Goal: Information Seeking & Learning: Understand process/instructions

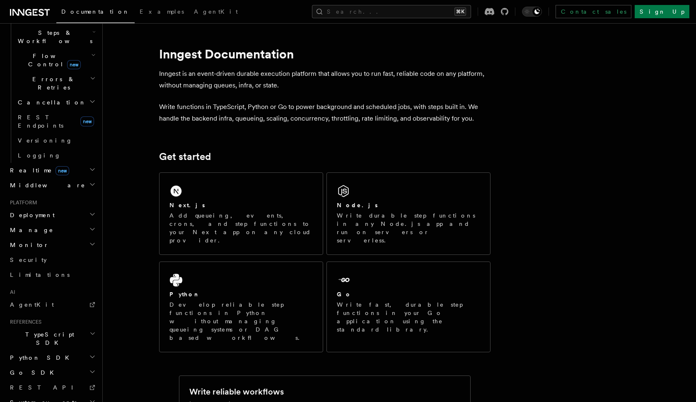
scroll to position [278, 0]
click at [92, 211] on icon "button" at bounding box center [92, 214] width 7 height 7
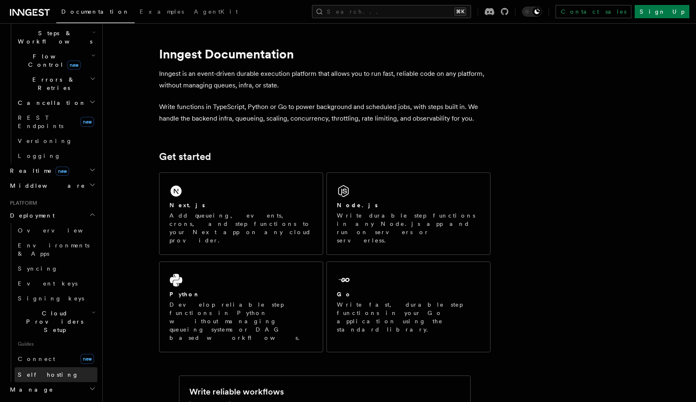
click at [53, 367] on link "Self hosting" at bounding box center [56, 374] width 83 height 15
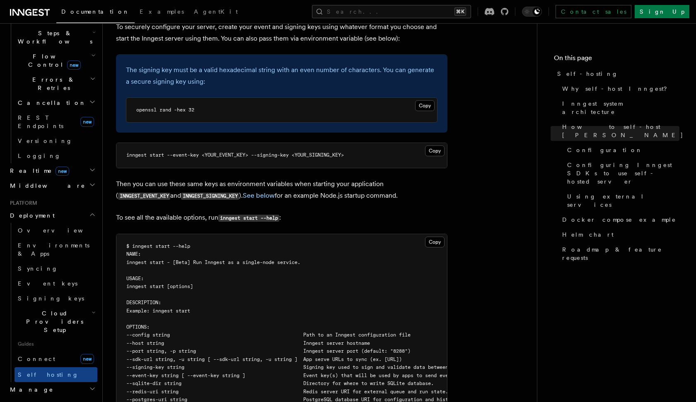
scroll to position [1243, 0]
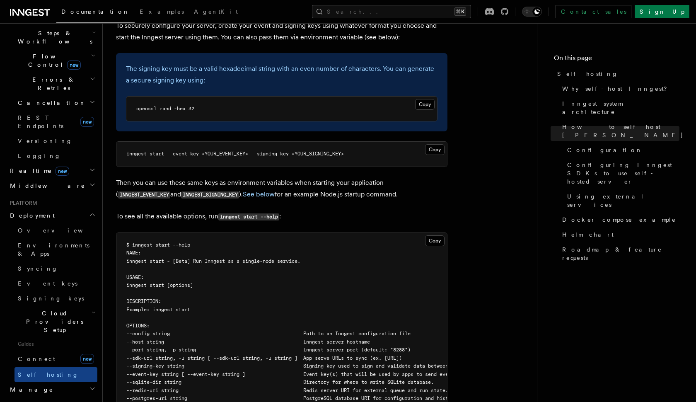
click at [230, 151] on span "inngest start --event-key <YOUR_EVENT_KEY> --signing-key <YOUR_SIGNING_KEY>" at bounding box center [235, 154] width 218 height 6
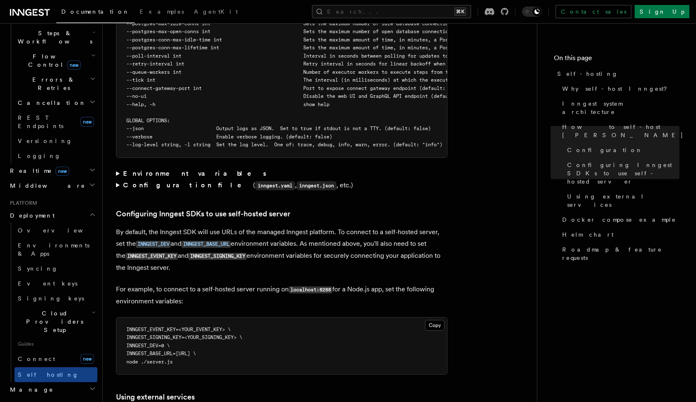
scroll to position [1627, 0]
click at [116, 143] on div "Platform Deployment Self-hosting Self-hosting support for Inngest is supported …" at bounding box center [333, 162] width 461 height 3579
click at [119, 167] on summary "Environment variables" at bounding box center [282, 173] width 332 height 12
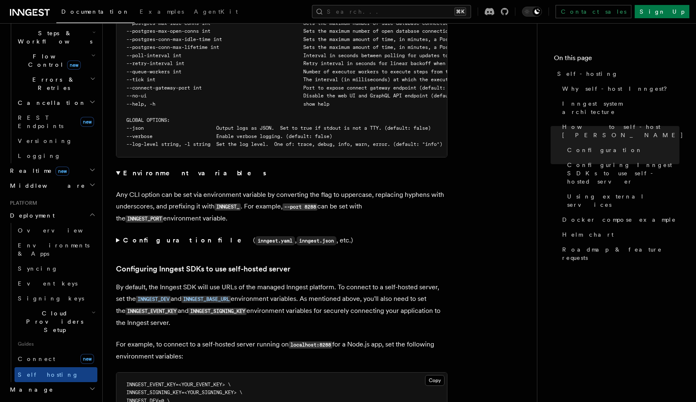
click at [120, 235] on summary "Configuration file ( inngest.yaml , inngest.json , etc.)" at bounding box center [282, 241] width 332 height 12
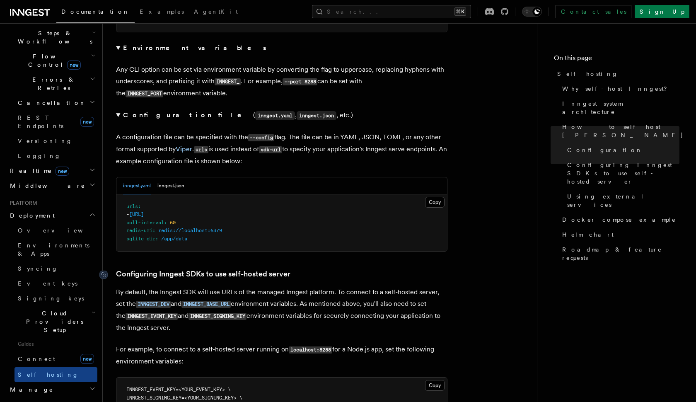
scroll to position [1753, 0]
click at [174, 177] on button "inngest.json" at bounding box center [170, 185] width 27 height 17
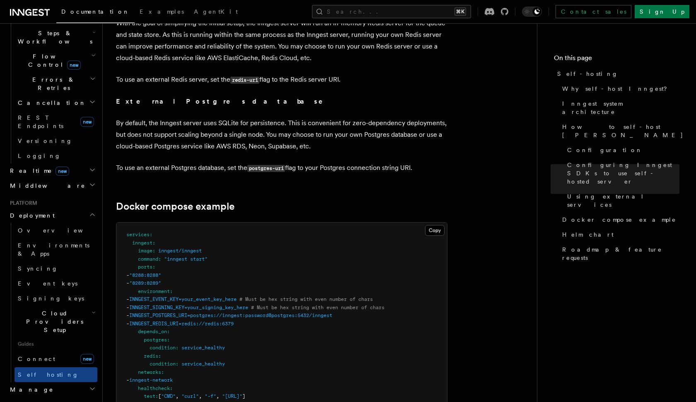
scroll to position [2269, 0]
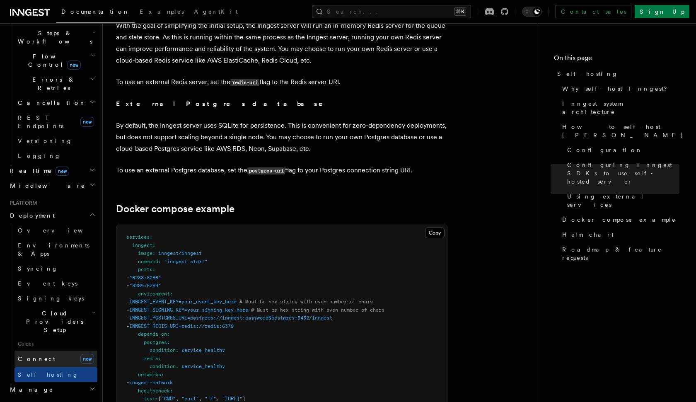
click at [76, 351] on link "Connect new" at bounding box center [56, 359] width 83 height 17
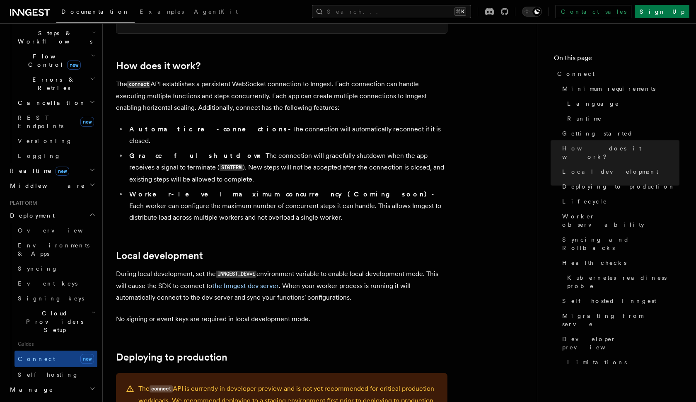
scroll to position [846, 0]
click at [79, 367] on link "Self hosting" at bounding box center [56, 374] width 83 height 15
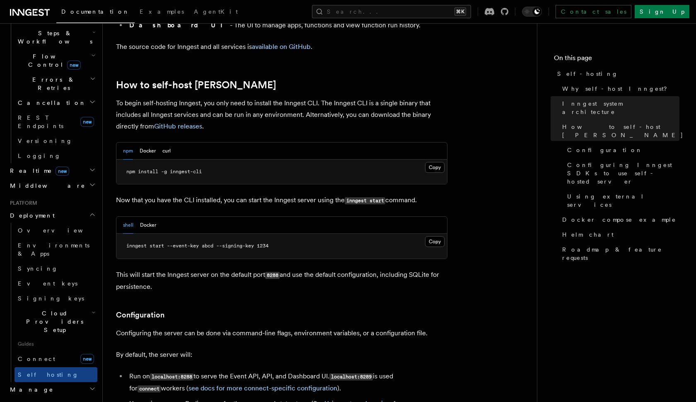
scroll to position [794, 0]
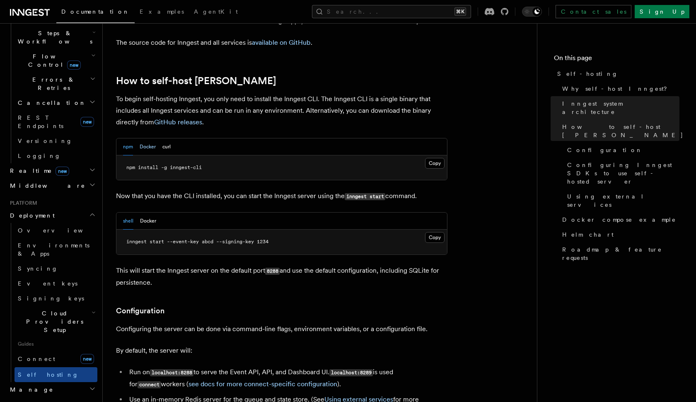
click at [149, 138] on button "Docker" at bounding box center [148, 146] width 16 height 17
click at [196, 165] on span "docker pull inngest/inngest" at bounding box center [165, 168] width 78 height 6
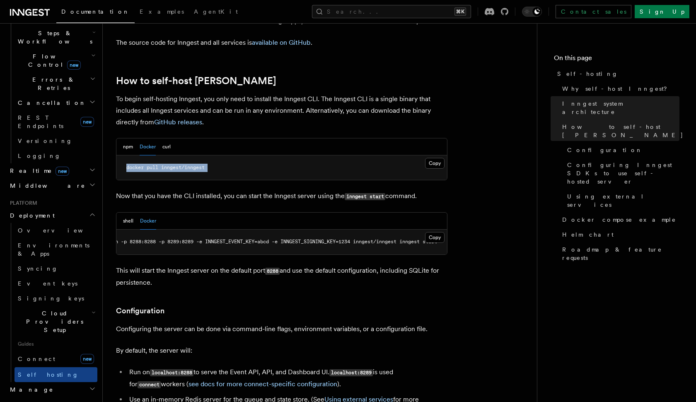
scroll to position [0, 47]
click at [303, 239] on span "docker run -p 8288:8288 -p 8289:8289 -e INNGEST_EVENT_KEY=abcd -e INNGEST_SIGNI…" at bounding box center [263, 242] width 348 height 6
click at [237, 239] on span "docker run -p 8288:8288 -p 8289:8289 -e INNGEST_EVENT_KEY=abcd -e INNGEST_SIGNI…" at bounding box center [263, 242] width 348 height 6
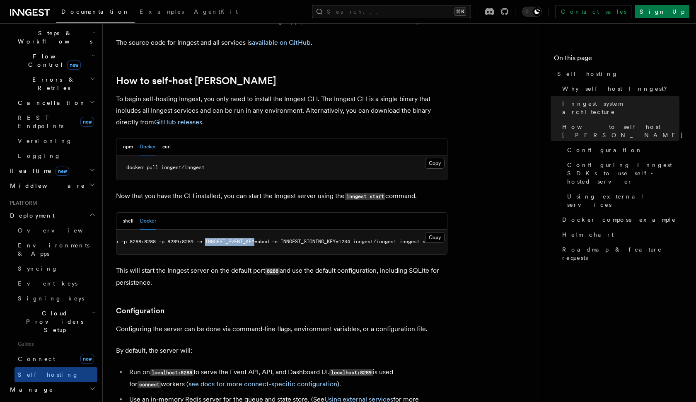
copy span "INNGEST_EVENT_KEY"
click at [461, 15] on button "Search... ⌘K" at bounding box center [391, 11] width 159 height 13
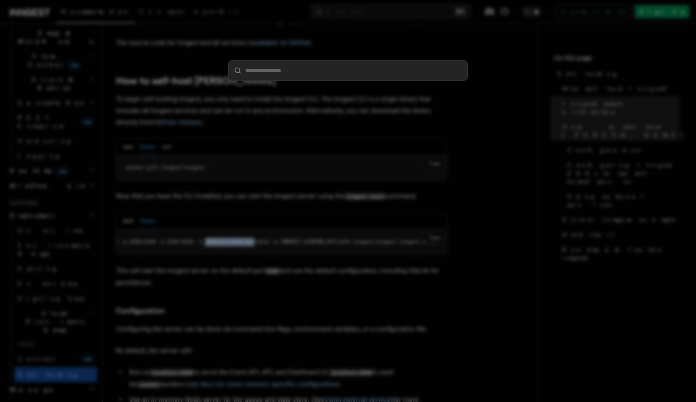
type input "**********"
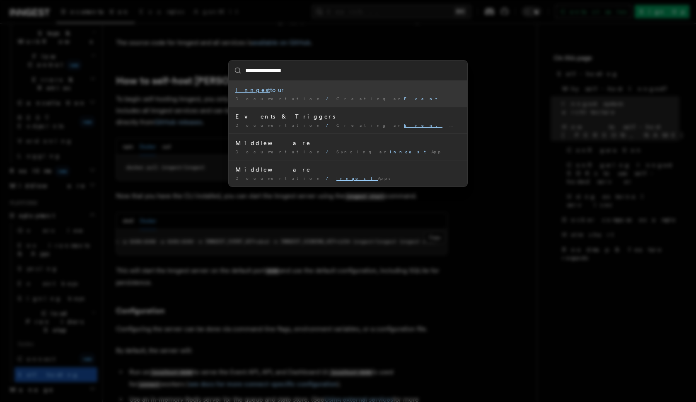
click at [259, 88] on div "Inngest tour" at bounding box center [347, 90] width 225 height 8
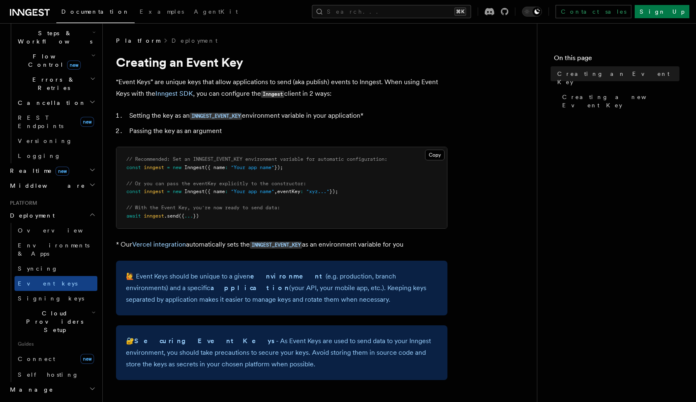
click at [193, 192] on span "Inngest" at bounding box center [194, 192] width 20 height 6
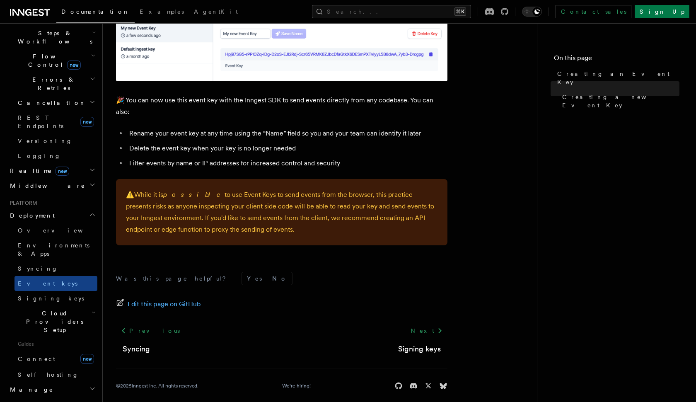
scroll to position [538, 0]
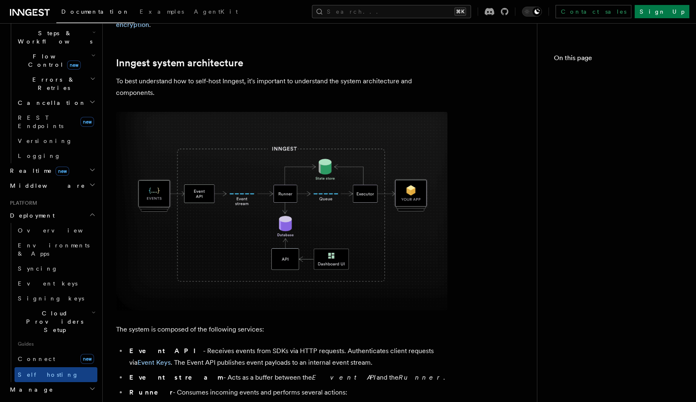
scroll to position [794, 0]
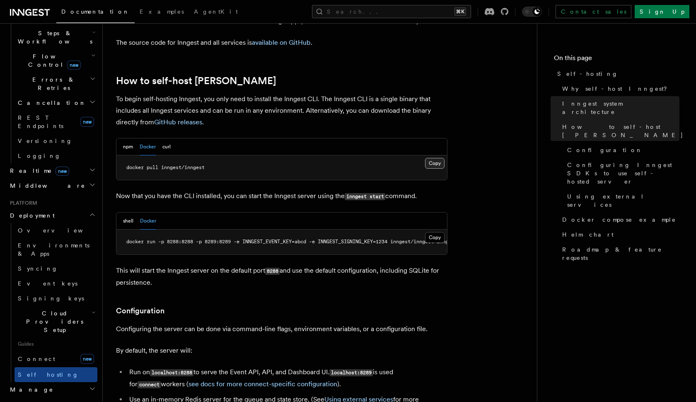
click at [435, 158] on button "Copy Copied" at bounding box center [434, 163] width 19 height 11
click at [380, 193] on code "inngest start" at bounding box center [365, 196] width 41 height 7
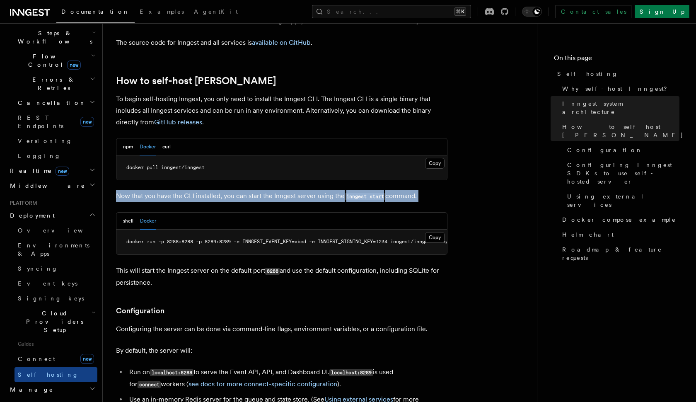
click at [341, 230] on pre "docker run -p 8288:8288 -p 8289:8289 -e INNGEST_EVENT_KEY=abcd -e INNGEST_SIGNI…" at bounding box center [281, 242] width 331 height 25
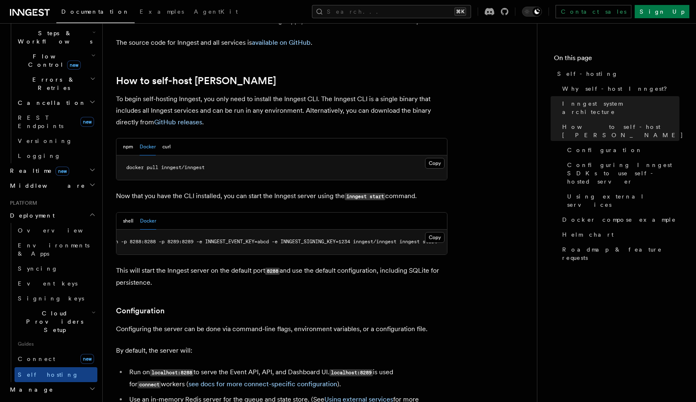
scroll to position [0, 47]
click at [339, 239] on span "docker run -p 8288:8288 -p 8289:8289 -e INNGEST_EVENT_KEY=abcd -e INNGEST_SIGNI…" at bounding box center [263, 242] width 348 height 6
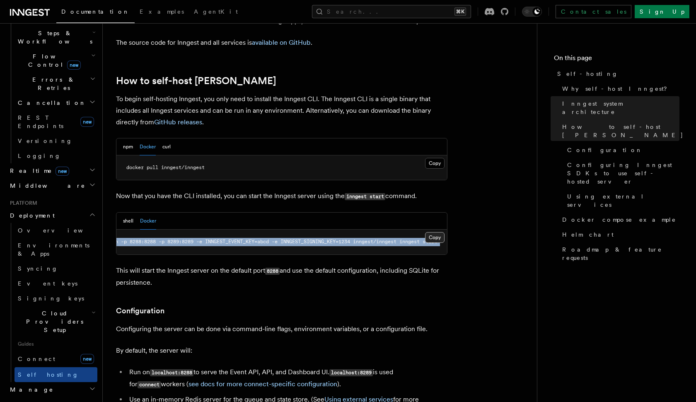
click at [430, 232] on button "Copy Copied" at bounding box center [434, 237] width 19 height 11
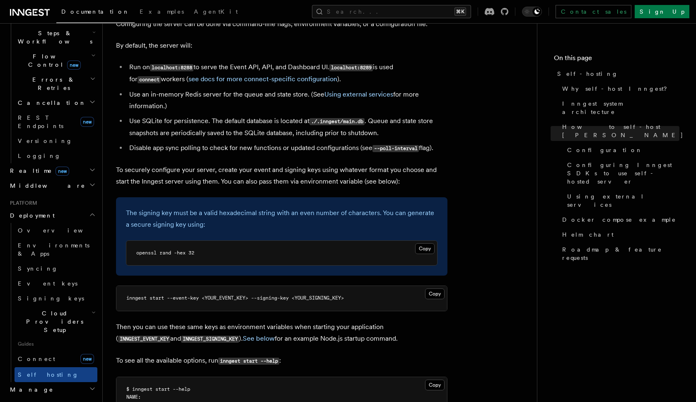
scroll to position [1101, 0]
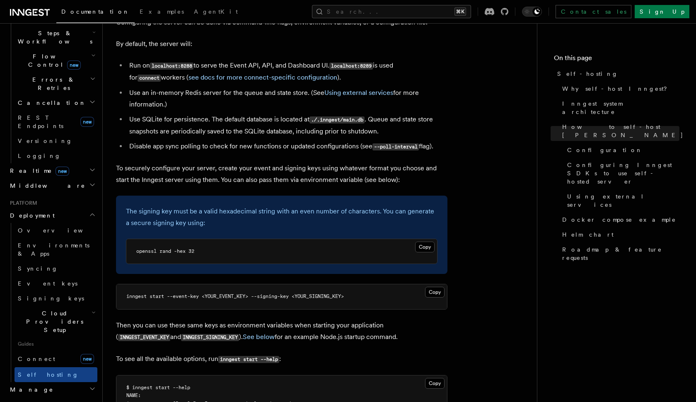
click at [225, 293] on span "inngest start --event-key <YOUR_EVENT_KEY> --signing-key <YOUR_SIGNING_KEY>" at bounding box center [235, 296] width 218 height 6
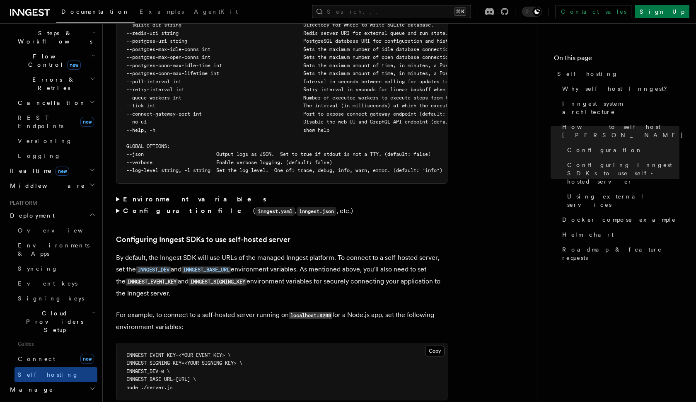
scroll to position [1579, 0]
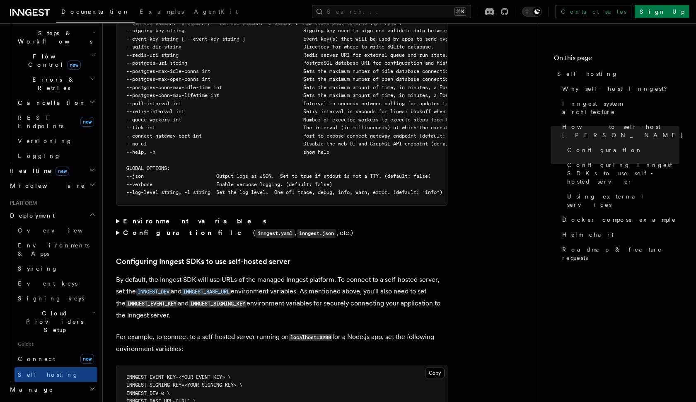
click at [118, 216] on summary "Environment variables" at bounding box center [282, 222] width 332 height 12
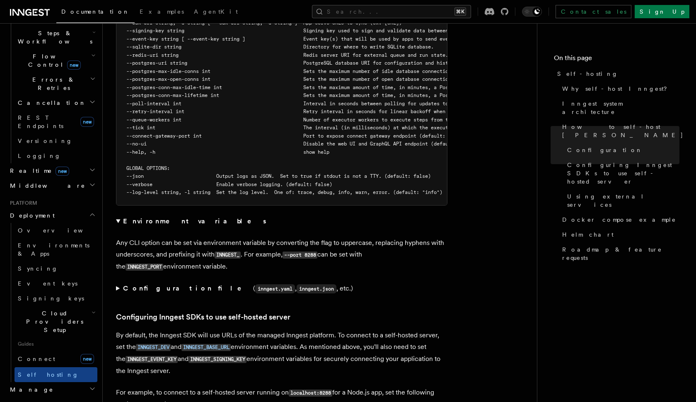
click at [119, 283] on summary "Configuration file ( inngest.yaml , inngest.json , etc.)" at bounding box center [282, 289] width 332 height 12
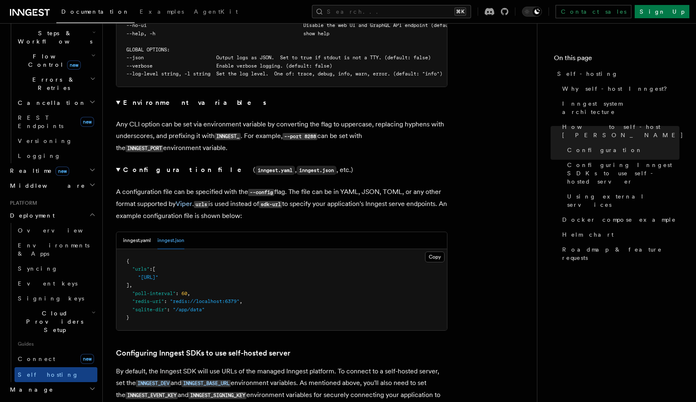
scroll to position [1701, 0]
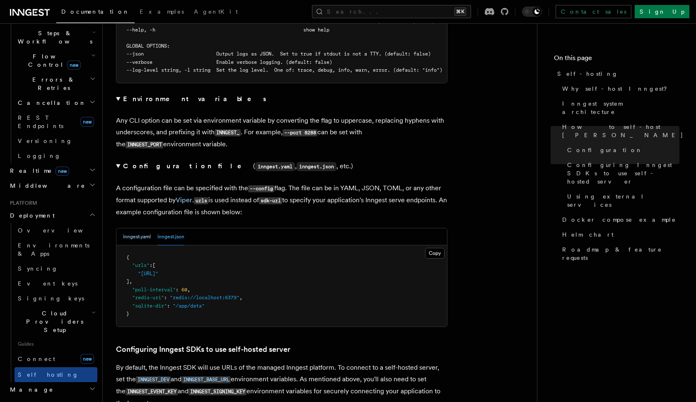
click at [140, 228] on button "inngest.yaml" at bounding box center [137, 236] width 28 height 17
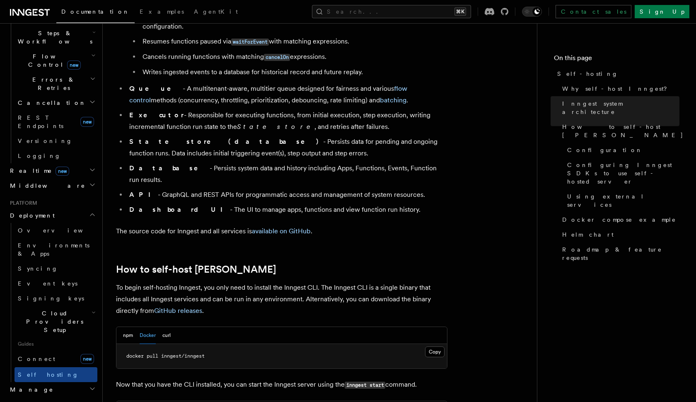
scroll to position [597, 0]
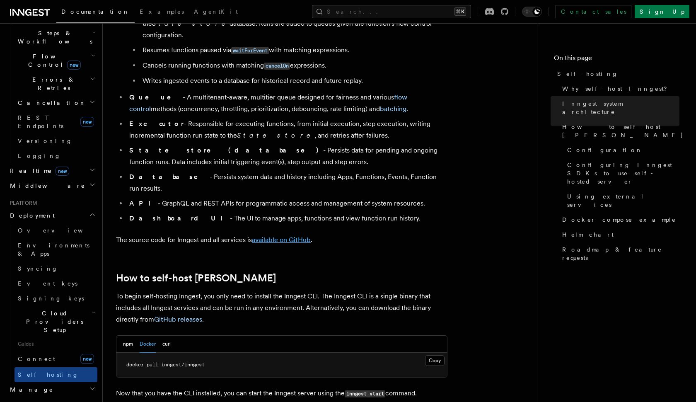
click at [274, 236] on link "available on GitHub" at bounding box center [281, 240] width 59 height 8
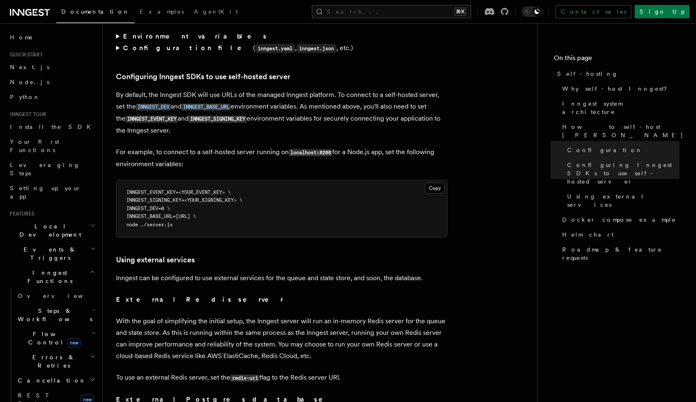
click at [207, 189] on span "INNGEST_EVENT_KEY=<YOUR_EVENT_KEY> \" at bounding box center [178, 192] width 104 height 6
click at [196, 189] on span "INNGEST_EVENT_KEY=<YOUR_EVENT_KEY> \" at bounding box center [178, 192] width 104 height 6
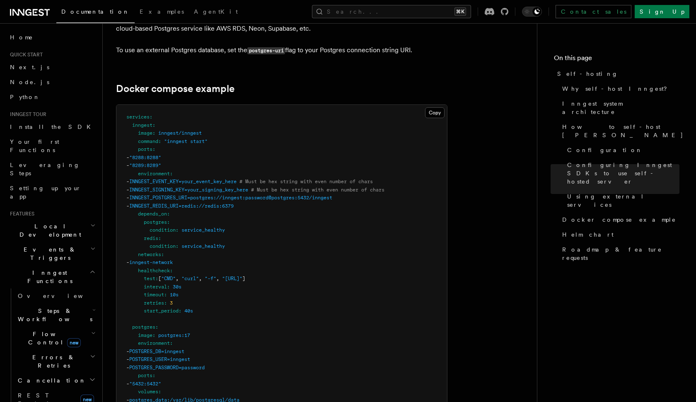
scroll to position [2179, 0]
click at [352, 186] on span "# Must be hex string with even number of chars" at bounding box center [317, 189] width 133 height 6
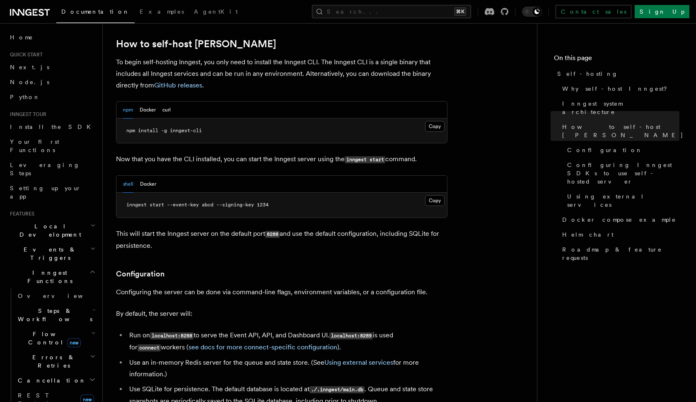
scroll to position [830, 0]
click at [236, 203] on span "inngest start --event-key abcd --signing-key 1234" at bounding box center [197, 206] width 142 height 6
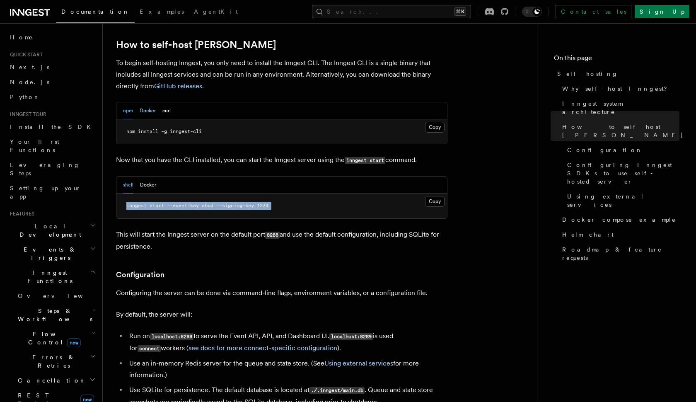
click at [152, 102] on button "Docker" at bounding box center [148, 110] width 16 height 17
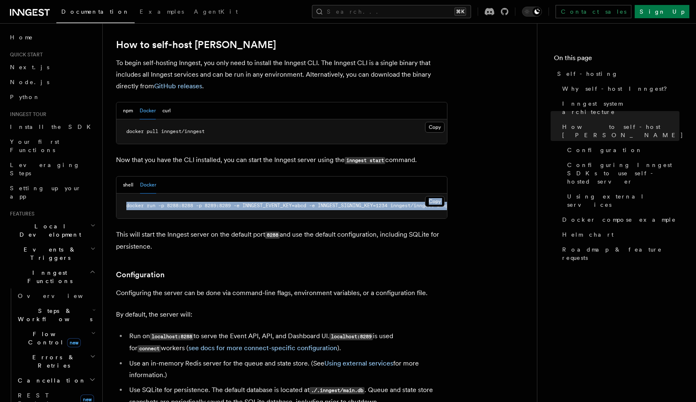
click at [202, 177] on div "shell Docker" at bounding box center [281, 185] width 331 height 17
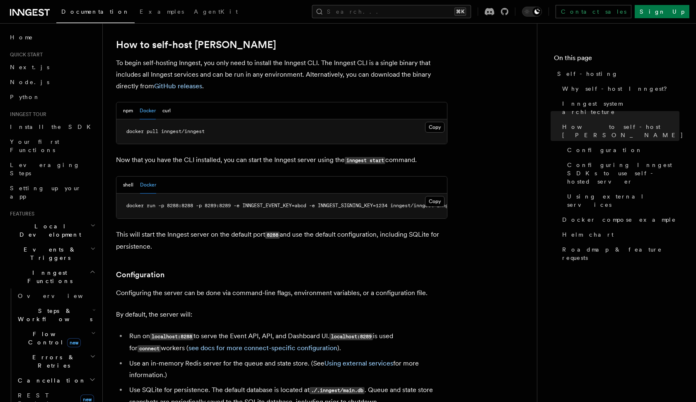
click at [208, 203] on span "docker run -p 8288:8288 -p 8289:8289 -e INNGEST_EVENT_KEY=abcd -e INNGEST_SIGNI…" at bounding box center [300, 206] width 348 height 6
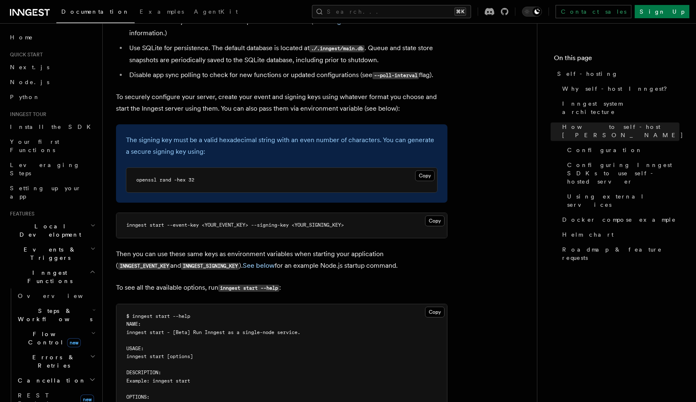
scroll to position [1191, 0]
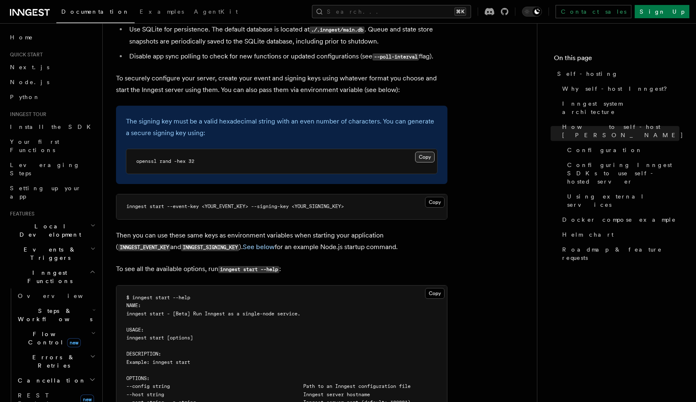
click at [423, 152] on button "Copy Copied" at bounding box center [424, 157] width 19 height 11
click at [431, 197] on button "Copy Copied" at bounding box center [434, 202] width 19 height 11
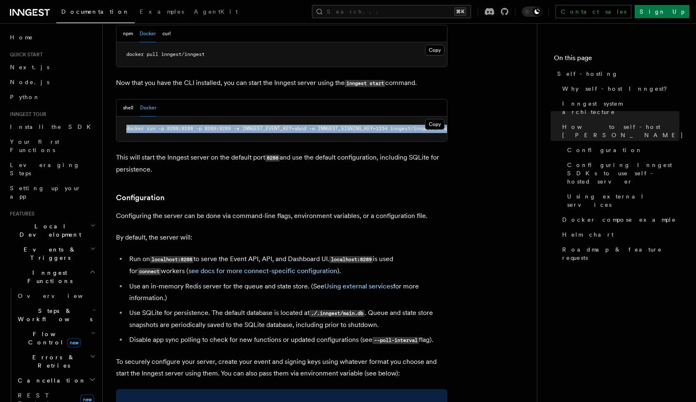
scroll to position [904, 0]
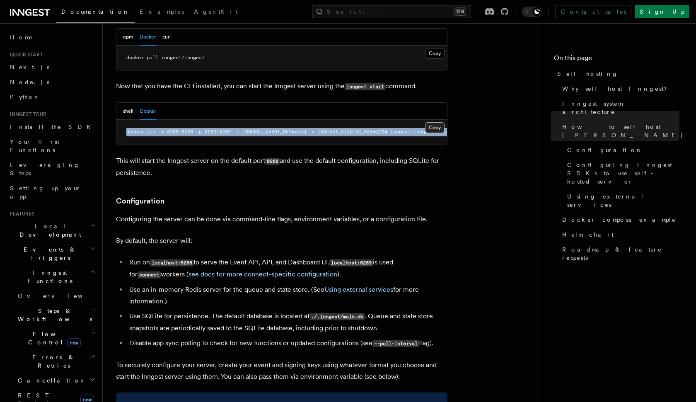
click at [437, 122] on button "Copy Copied" at bounding box center [434, 127] width 19 height 11
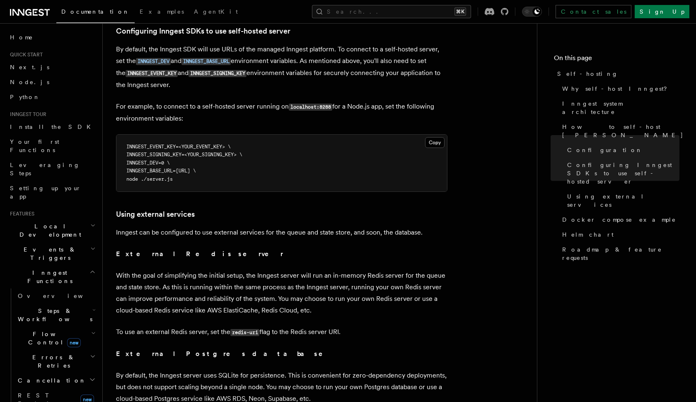
scroll to position [1847, 0]
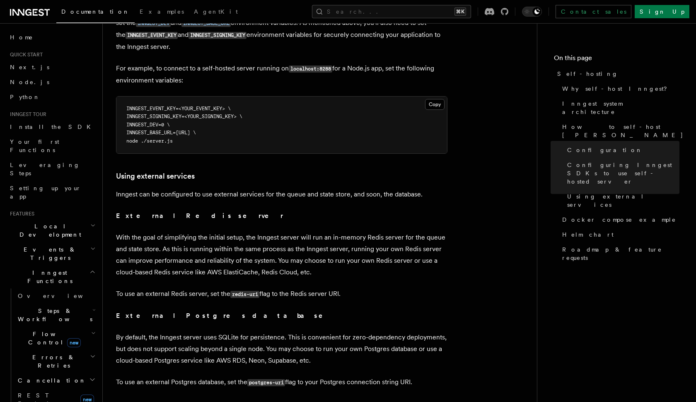
drag, startPoint x: 183, startPoint y: 101, endPoint x: 245, endPoint y: 102, distance: 61.8
click at [196, 130] on span "INNGEST_BASE_URL=[URL] \" at bounding box center [161, 133] width 70 height 6
copy span "[URL]"
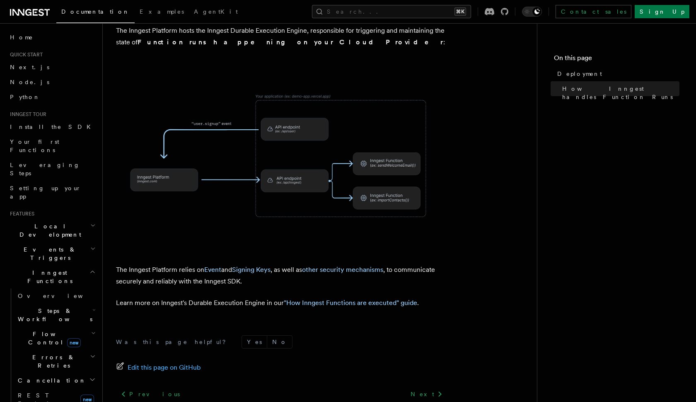
scroll to position [279, 0]
